Goal: Task Accomplishment & Management: Complete application form

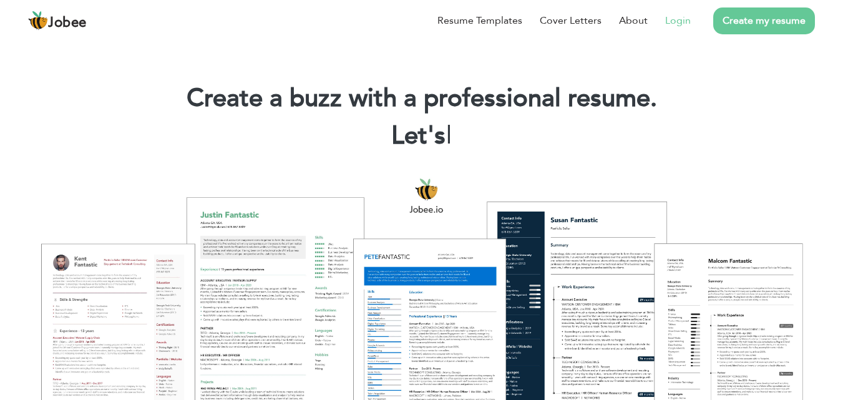
click at [678, 18] on link "Login" at bounding box center [678, 20] width 26 height 15
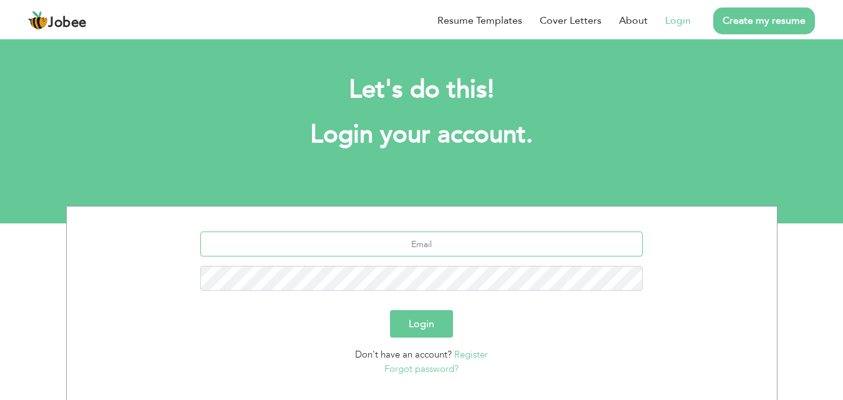
click at [439, 252] on input "text" at bounding box center [421, 244] width 442 height 25
type input "[EMAIL_ADDRESS][DOMAIN_NAME]"
click at [390, 310] on button "Login" at bounding box center [421, 323] width 63 height 27
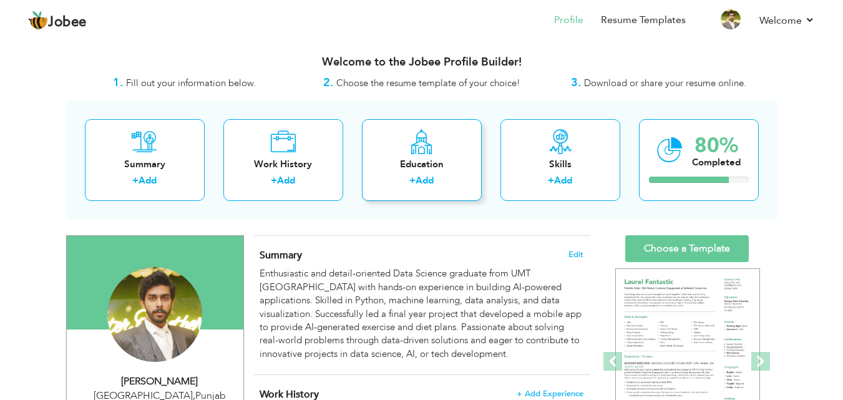
click at [401, 182] on div "+ Add" at bounding box center [422, 182] width 100 height 16
radio input "true"
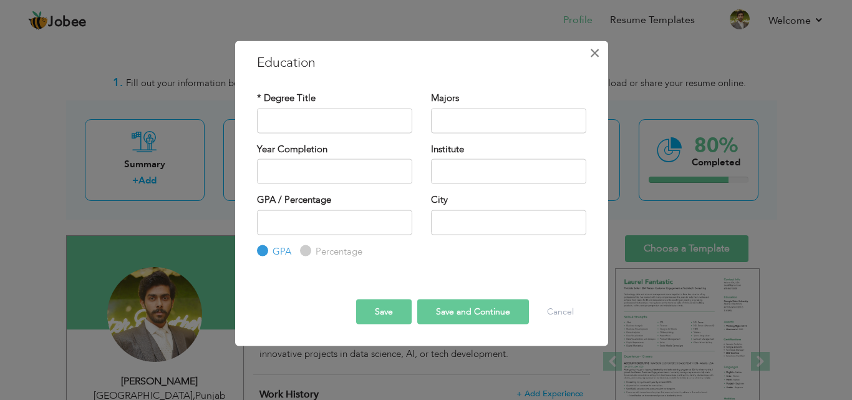
click at [588, 61] on button "×" at bounding box center [595, 52] width 20 height 20
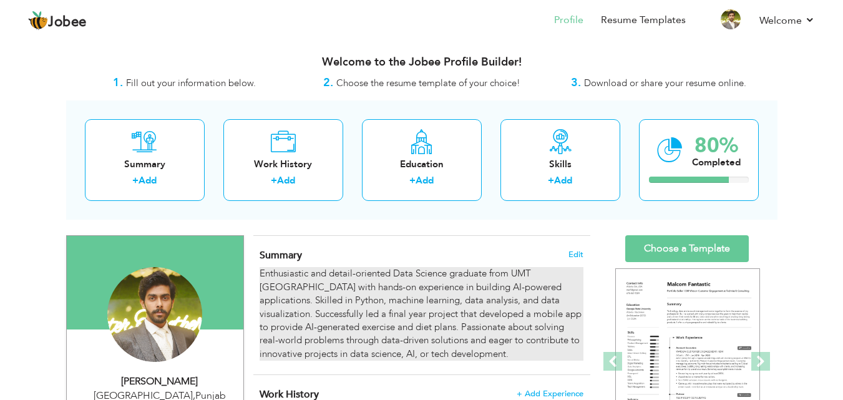
click at [485, 278] on div "Enthusiastic and detail-oriented Data Science graduate from UMT [GEOGRAPHIC_DAT…" at bounding box center [421, 314] width 323 height 94
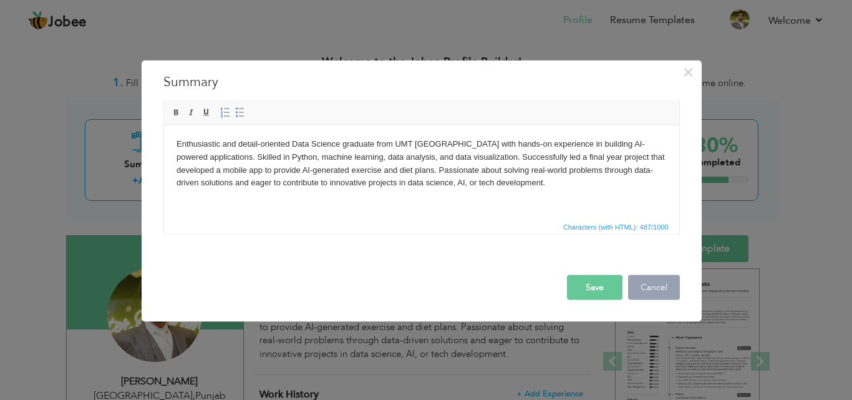
click at [665, 286] on button "Cancel" at bounding box center [654, 287] width 52 height 25
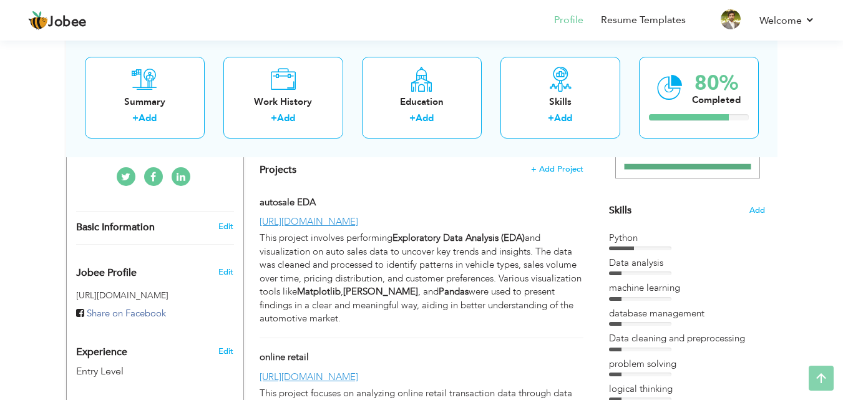
scroll to position [278, 0]
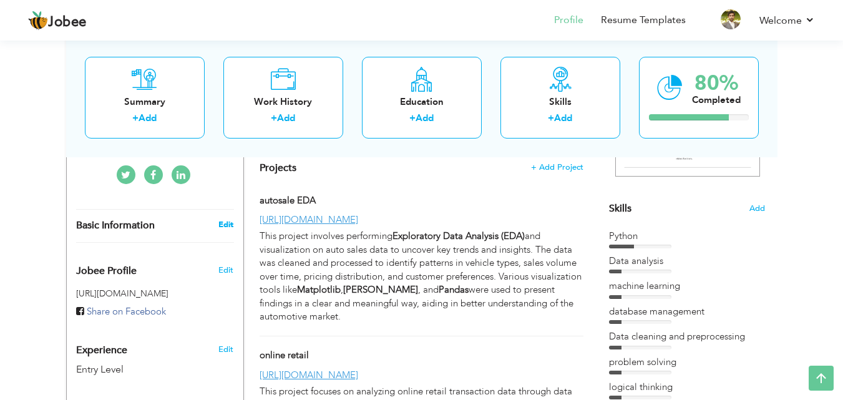
click at [229, 219] on link "Edit" at bounding box center [225, 224] width 15 height 11
type input "Saad"
type input "Tahir"
type input "03114581097"
select select "number:166"
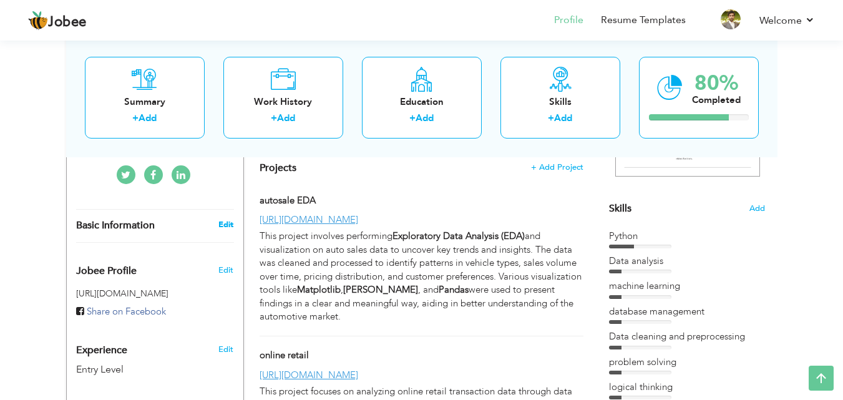
type input "Punjab"
type input "Lahore"
select select "number:1"
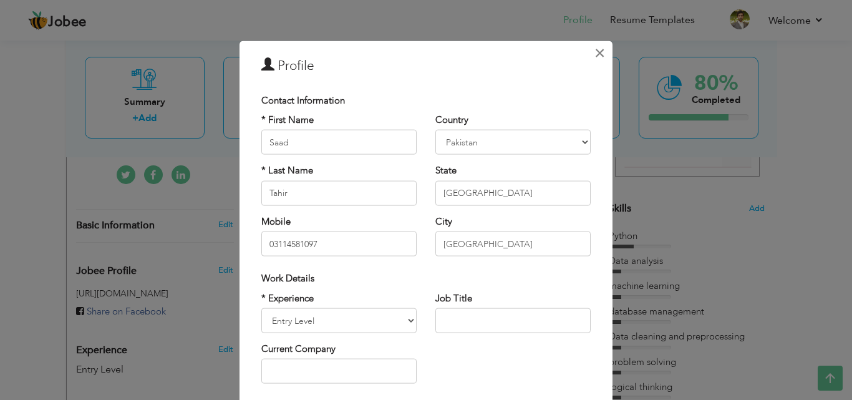
click at [599, 51] on span "×" at bounding box center [600, 52] width 11 height 22
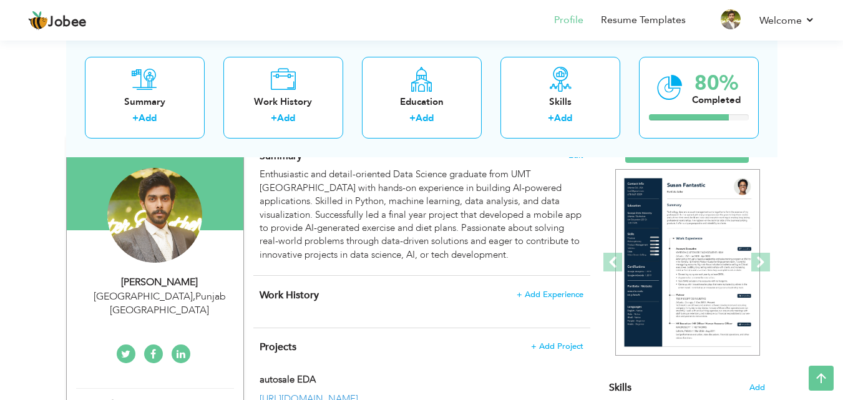
scroll to position [97, 0]
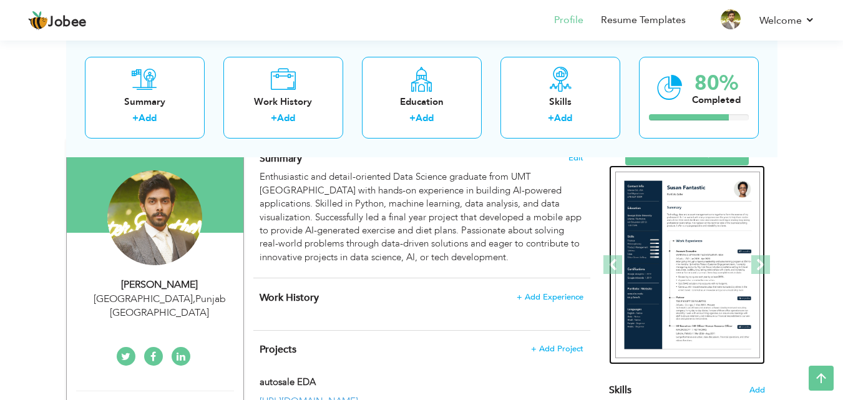
click at [733, 240] on img at bounding box center [687, 265] width 145 height 187
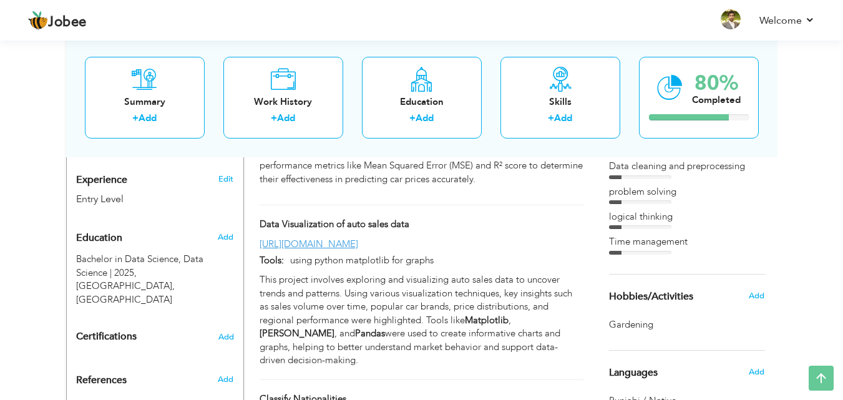
scroll to position [467, 0]
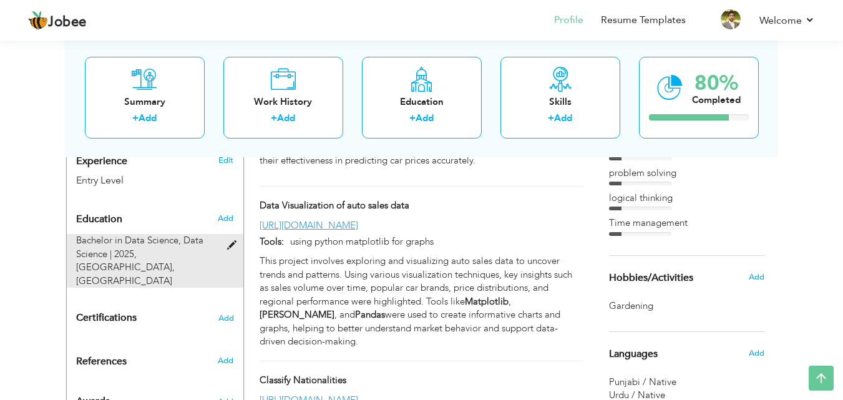
click at [215, 238] on div "Bachelor in Data Science, Data Science | 2025, University of Management and Tec…" at bounding box center [148, 261] width 162 height 54
type input "Bachelor in Data Science"
type input "Data Science"
type input "2025"
type input "University of Management and Technology"
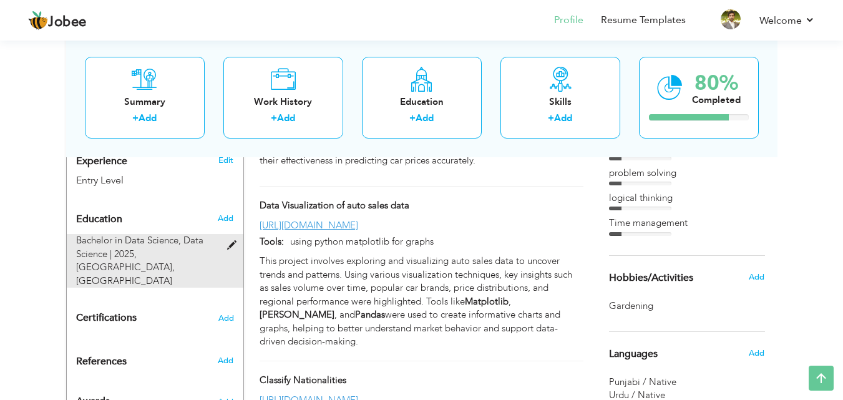
type input "2.4"
radio input "true"
type input "[GEOGRAPHIC_DATA]"
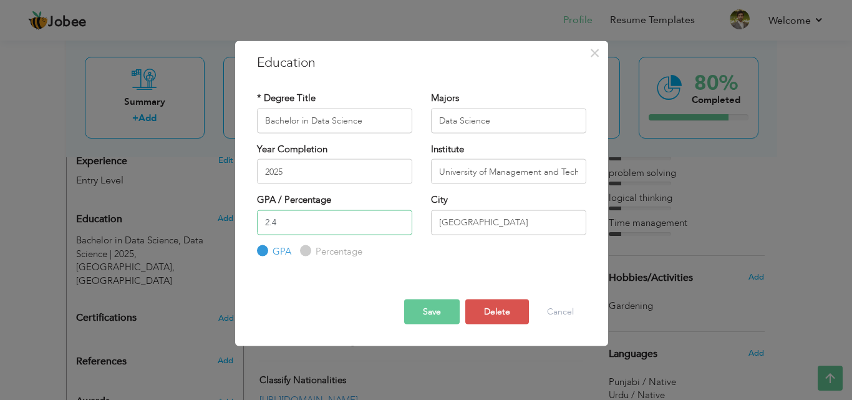
click at [349, 218] on input "2.4" at bounding box center [334, 222] width 155 height 25
type input "2.6"
click at [441, 308] on button "Save" at bounding box center [432, 312] width 56 height 25
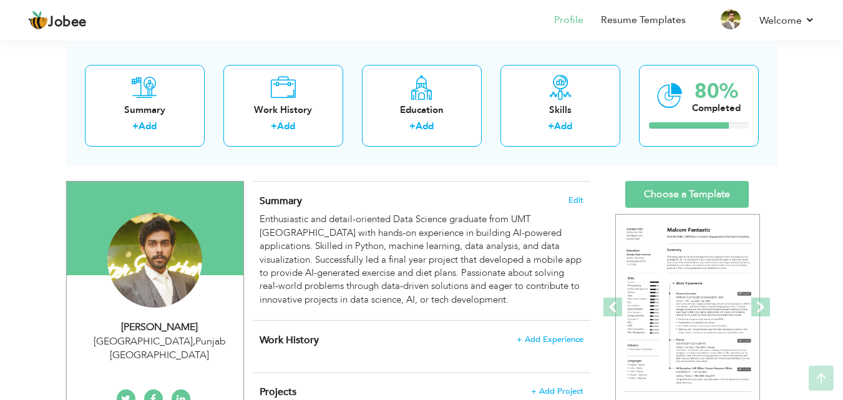
scroll to position [76, 0]
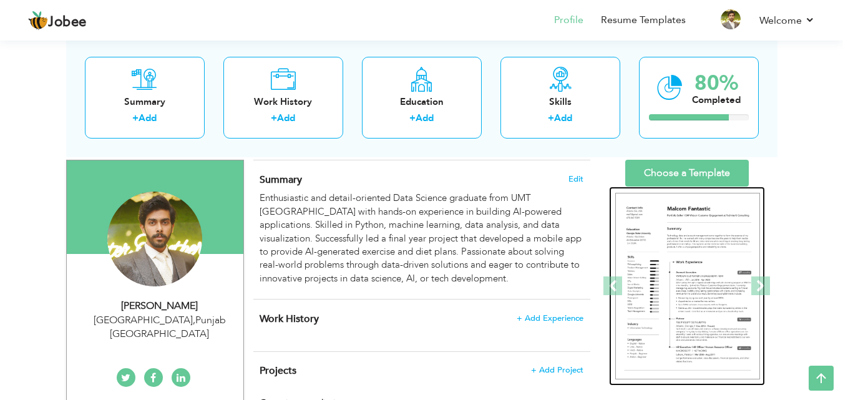
click at [690, 267] on img at bounding box center [687, 286] width 145 height 187
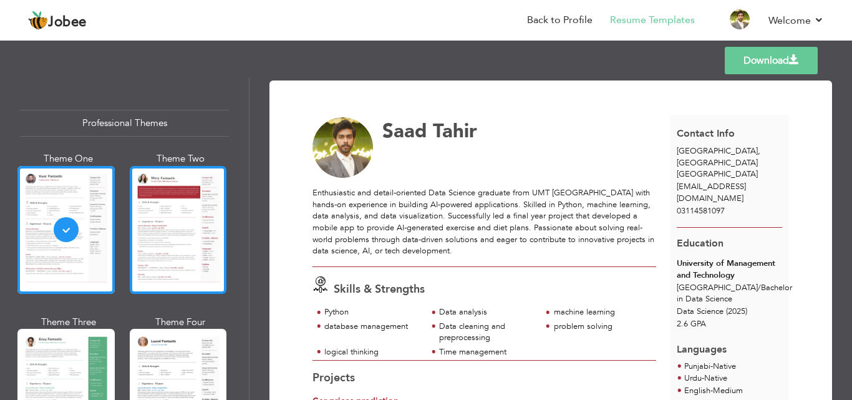
click at [217, 213] on div at bounding box center [178, 230] width 97 height 128
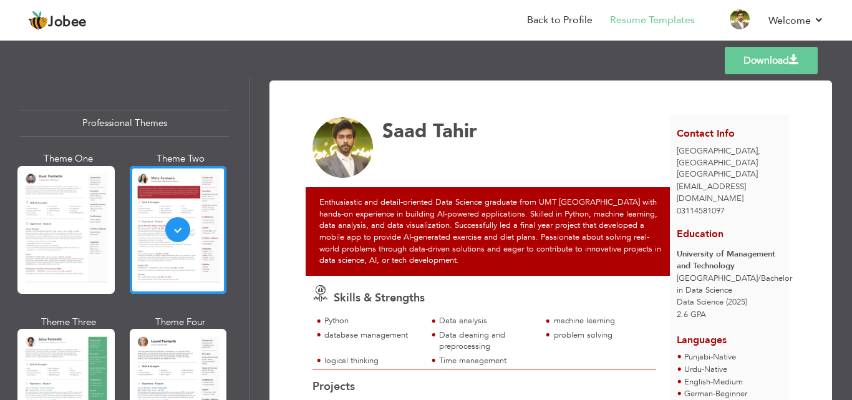
click at [192, 98] on div "Professional Themes Theme One Theme Two Theme Three Theme Four" at bounding box center [124, 369] width 209 height 544
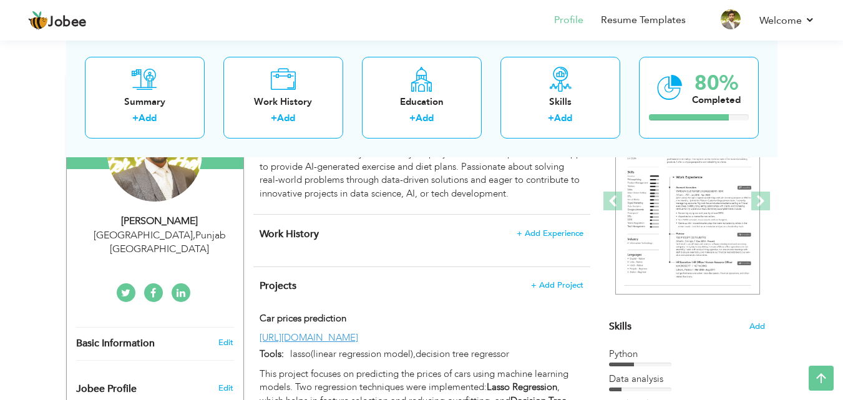
scroll to position [170, 0]
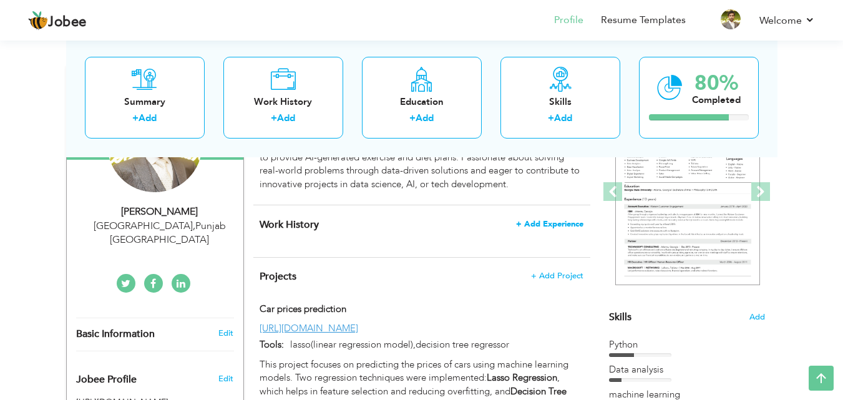
click at [575, 226] on span "+ Add Experience" at bounding box center [549, 224] width 67 height 9
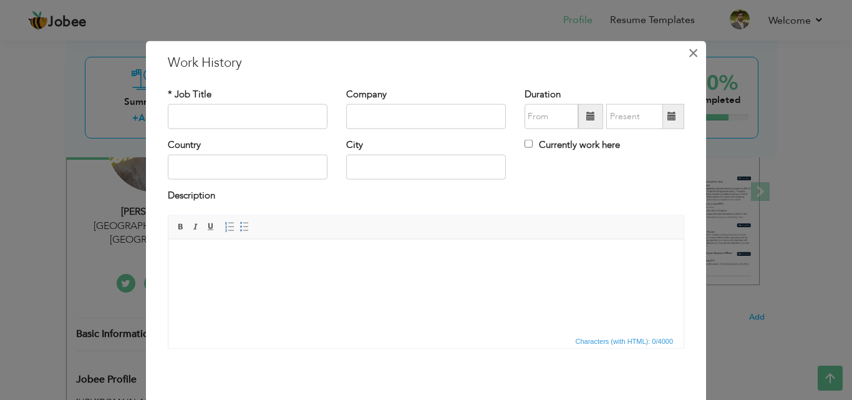
click at [683, 55] on button "×" at bounding box center [693, 52] width 20 height 20
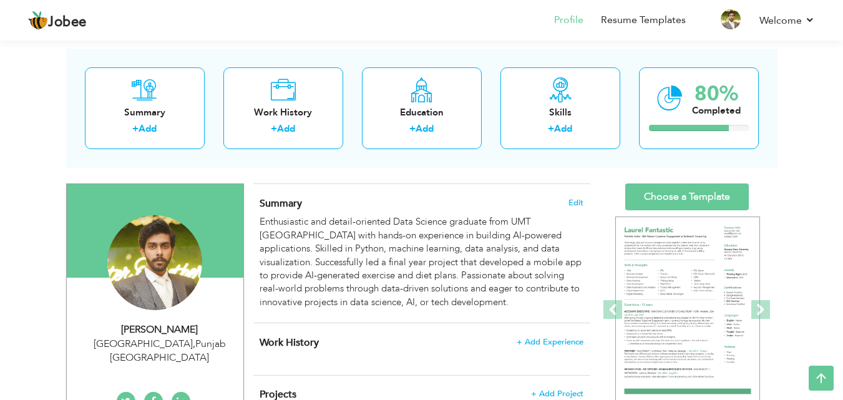
scroll to position [0, 0]
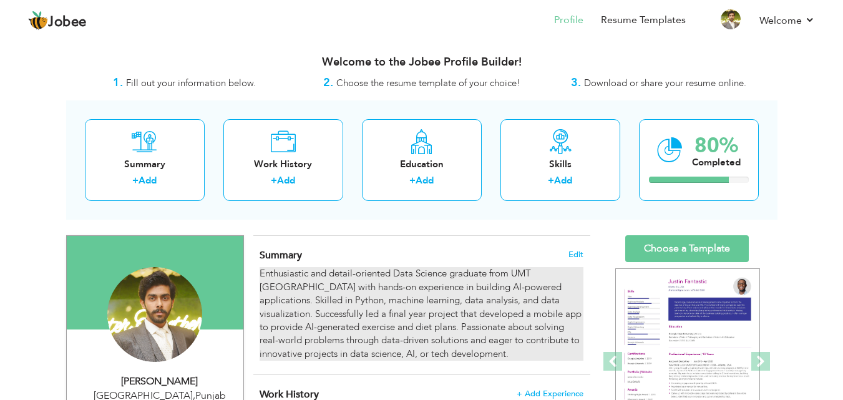
click at [507, 320] on div "Enthusiastic and detail-oriented Data Science graduate from UMT [GEOGRAPHIC_DAT…" at bounding box center [421, 314] width 323 height 94
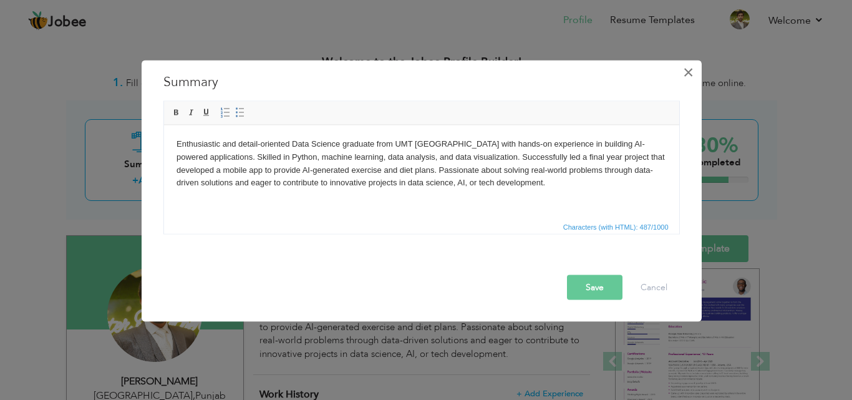
click at [685, 74] on span "×" at bounding box center [688, 72] width 11 height 22
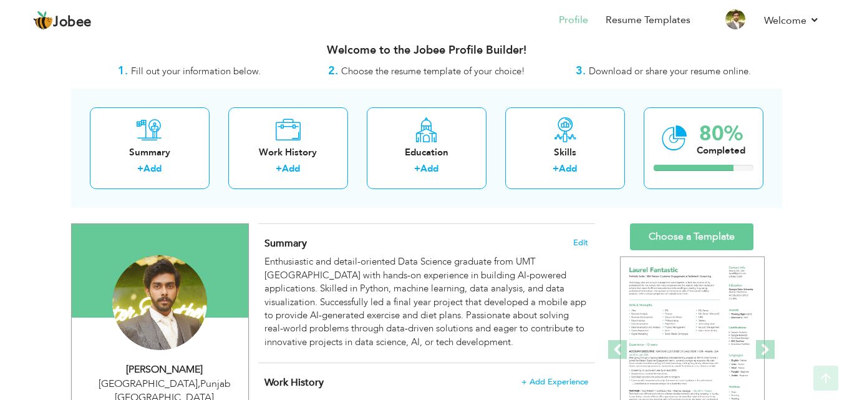
scroll to position [9, 0]
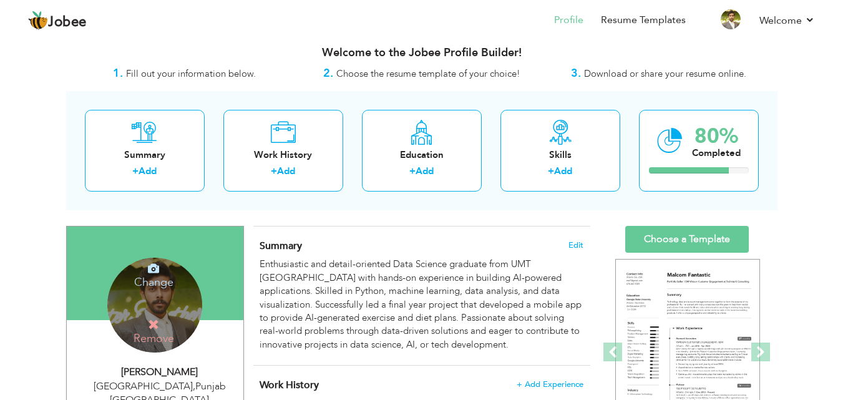
click at [144, 308] on div "Change Remove" at bounding box center [154, 305] width 95 height 95
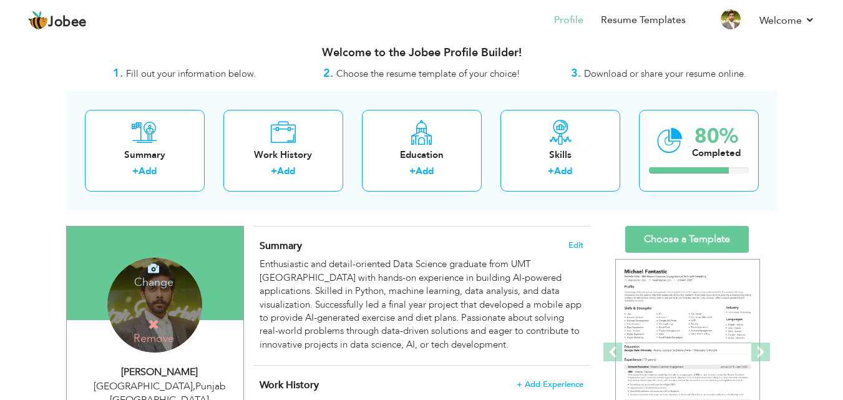
click at [152, 281] on h4 "Change" at bounding box center [153, 274] width 89 height 30
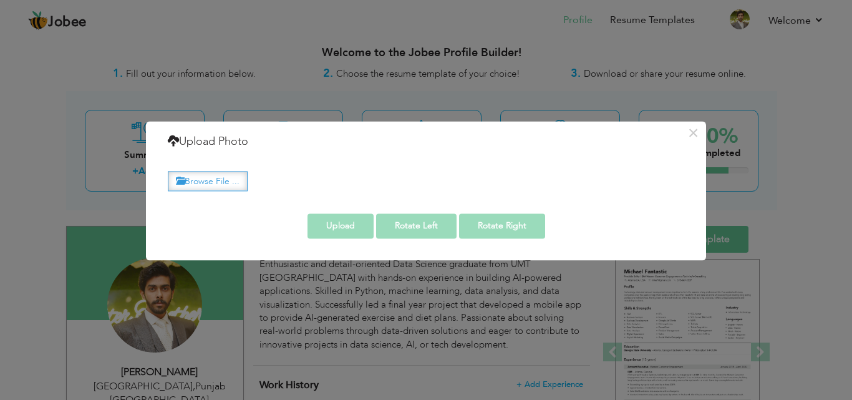
click at [229, 182] on label "Browse File ..." at bounding box center [208, 181] width 80 height 19
click at [0, 0] on input "Browse File ..." at bounding box center [0, 0] width 0 height 0
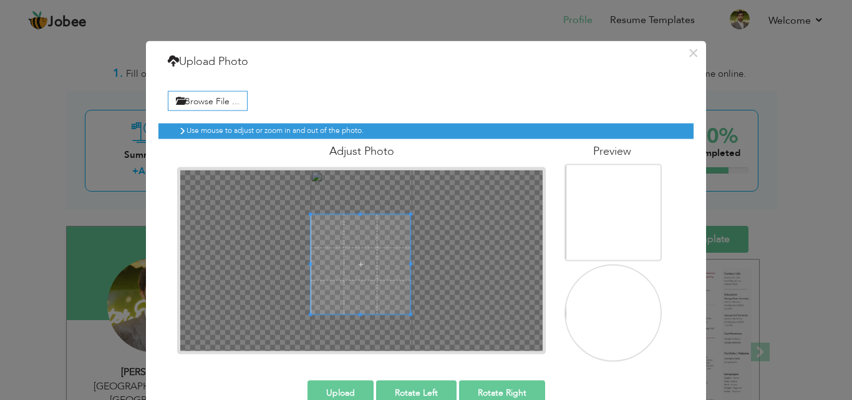
click at [354, 258] on span at bounding box center [361, 264] width 100 height 100
click at [379, 301] on div at bounding box center [361, 264] width 100 height 100
click at [383, 301] on div at bounding box center [361, 264] width 100 height 100
click at [381, 291] on span at bounding box center [361, 268] width 100 height 100
click at [480, 384] on button "Rotate Right" at bounding box center [502, 392] width 86 height 25
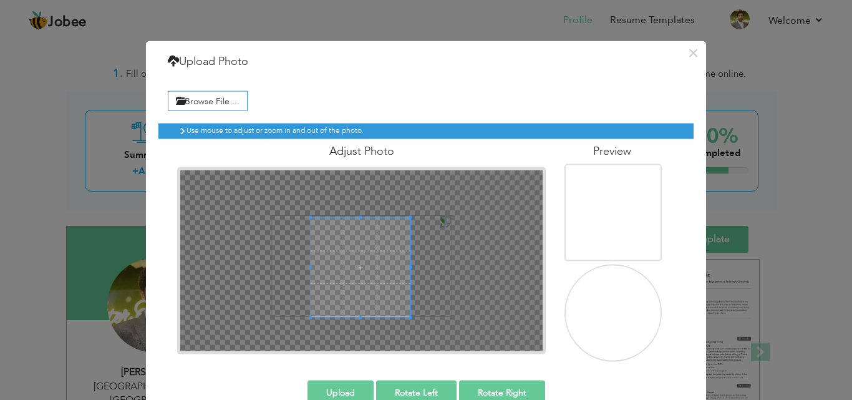
click at [480, 384] on button "Rotate Right" at bounding box center [502, 392] width 86 height 25
click at [359, 218] on div at bounding box center [362, 266] width 102 height 102
click at [464, 278] on div at bounding box center [361, 260] width 363 height 181
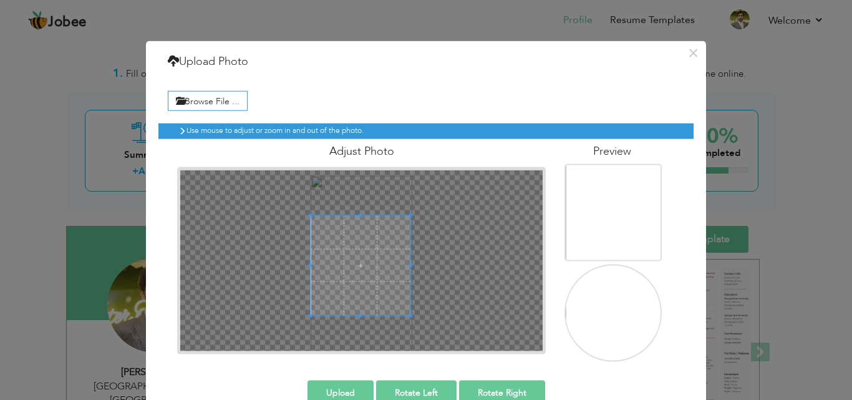
click at [371, 293] on div at bounding box center [361, 265] width 100 height 100
click at [356, 288] on div at bounding box center [361, 265] width 100 height 100
click at [457, 270] on div at bounding box center [361, 260] width 363 height 181
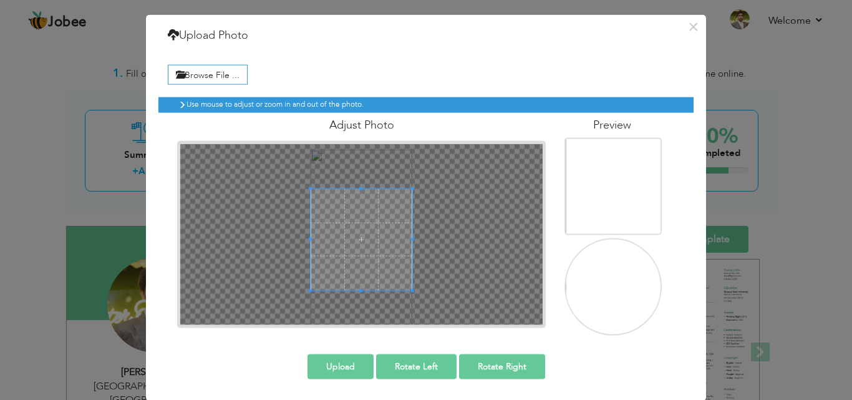
scroll to position [27, 0]
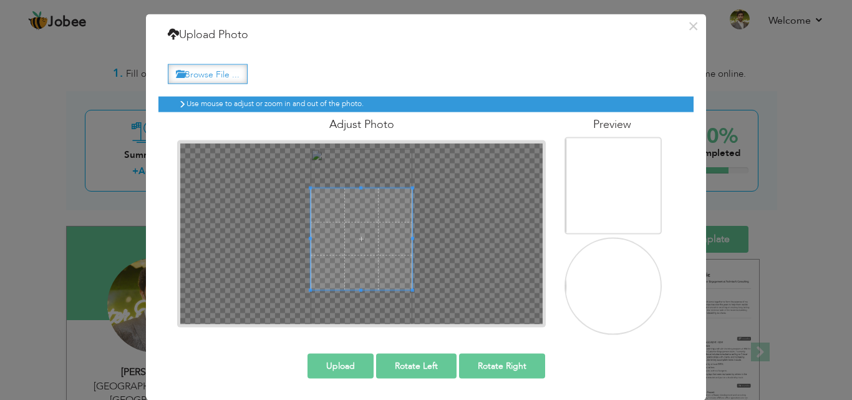
click at [222, 82] on label "Browse File ..." at bounding box center [208, 73] width 80 height 19
click at [0, 0] on input "Browse File ..." at bounding box center [0, 0] width 0 height 0
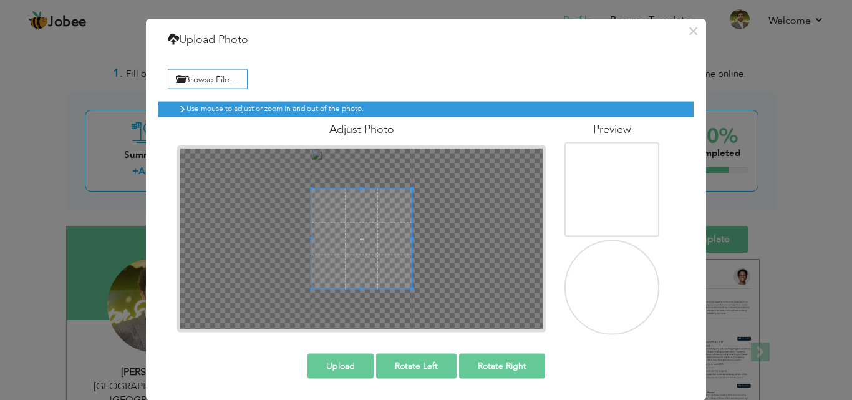
click at [411, 287] on span at bounding box center [412, 288] width 3 height 3
click at [465, 348] on div "× Upload Photo Browse File ... Adjust Photo Preview Upload Rotate Left" at bounding box center [426, 209] width 560 height 381
click at [355, 228] on span at bounding box center [362, 234] width 102 height 102
click at [316, 358] on button "Upload" at bounding box center [341, 365] width 66 height 25
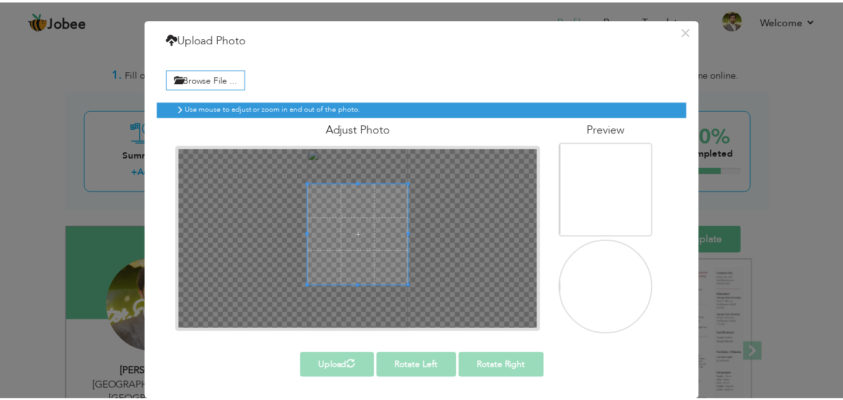
scroll to position [0, 0]
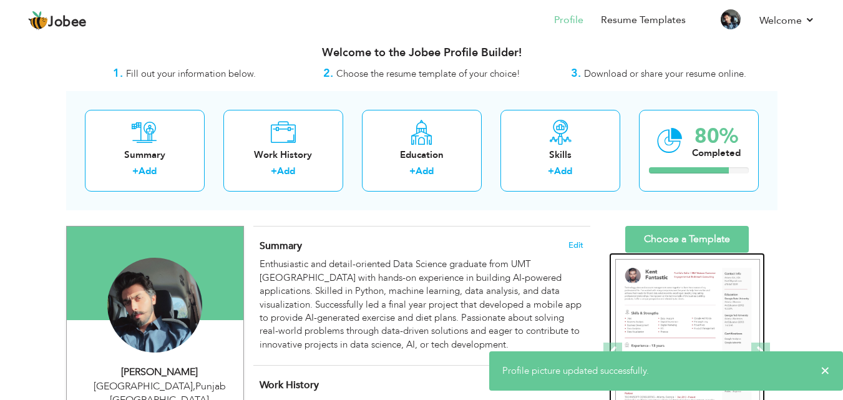
click at [675, 285] on img at bounding box center [687, 352] width 145 height 187
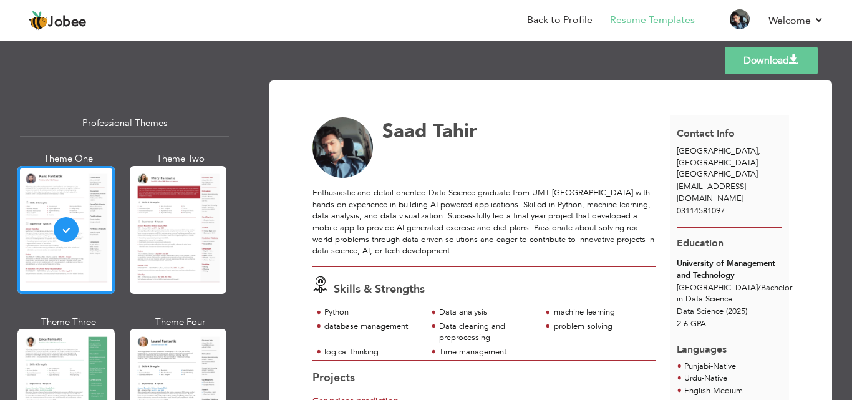
click at [751, 66] on link "Download" at bounding box center [771, 60] width 93 height 27
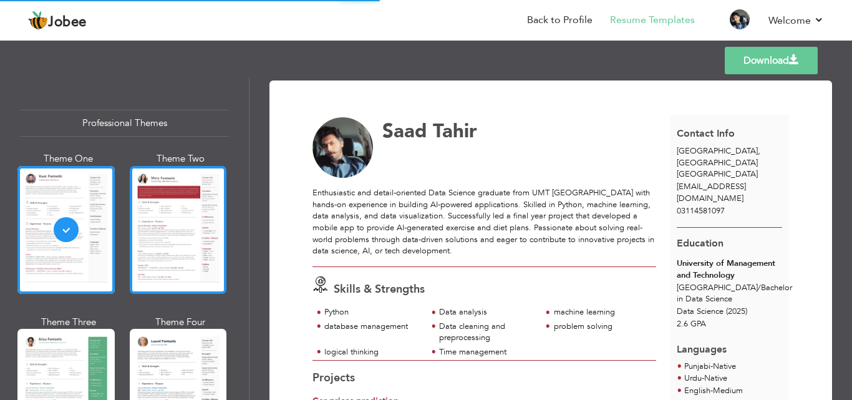
click at [175, 260] on div at bounding box center [178, 230] width 97 height 128
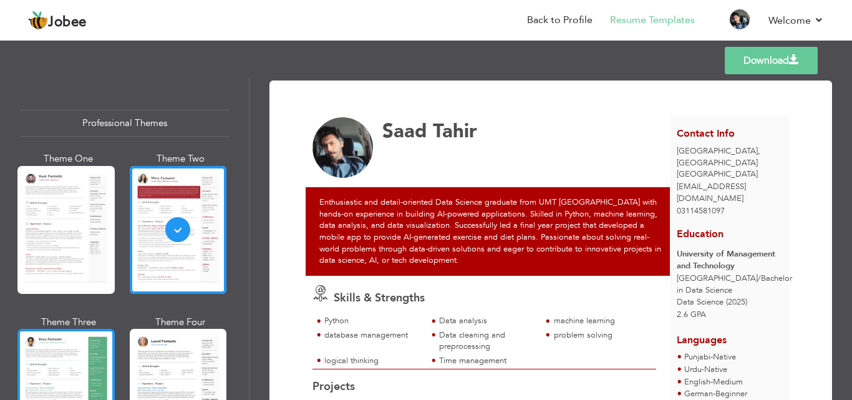
click at [57, 344] on div at bounding box center [65, 393] width 97 height 128
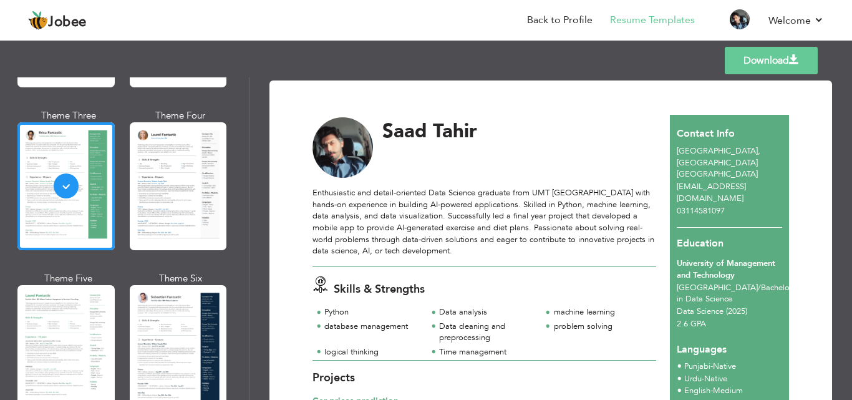
scroll to position [217, 0]
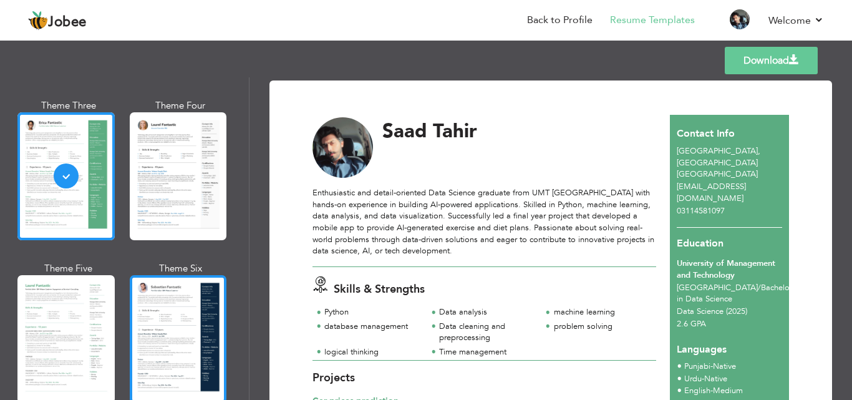
click at [205, 324] on div at bounding box center [178, 339] width 97 height 128
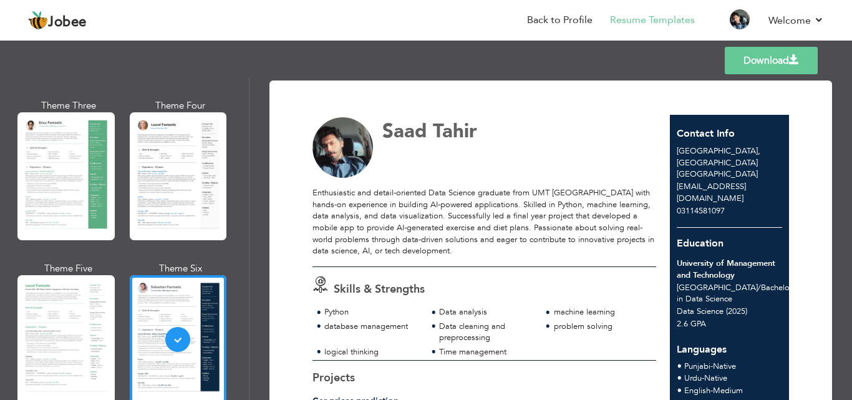
click at [745, 63] on link "Download" at bounding box center [771, 60] width 93 height 27
click at [582, 69] on div "Templates Download" at bounding box center [426, 61] width 852 height 40
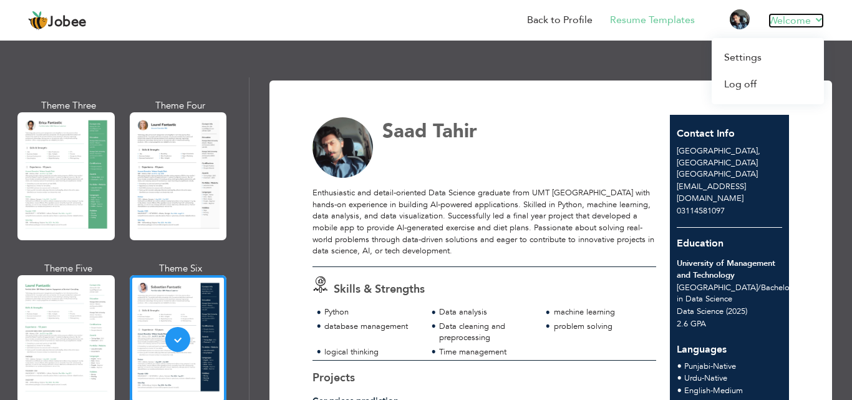
click at [789, 24] on link "Welcome" at bounding box center [797, 20] width 56 height 15
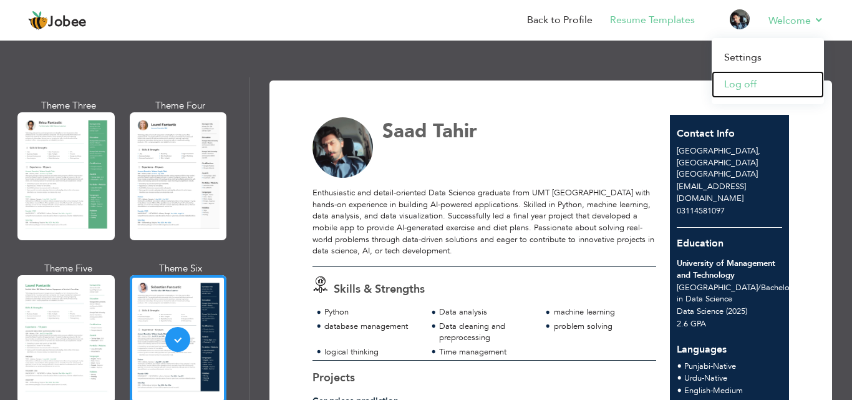
click at [754, 87] on link "Log off" at bounding box center [768, 84] width 112 height 27
